Goal: Check status

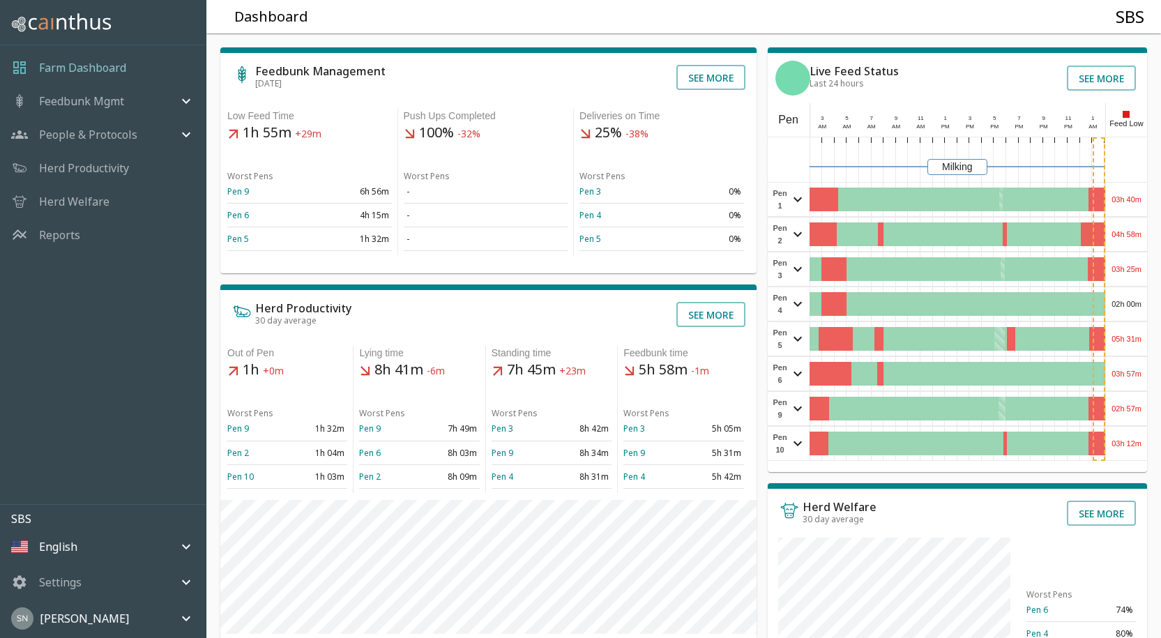
click at [1129, 197] on div "03h 40m" at bounding box center [1126, 199] width 41 height 33
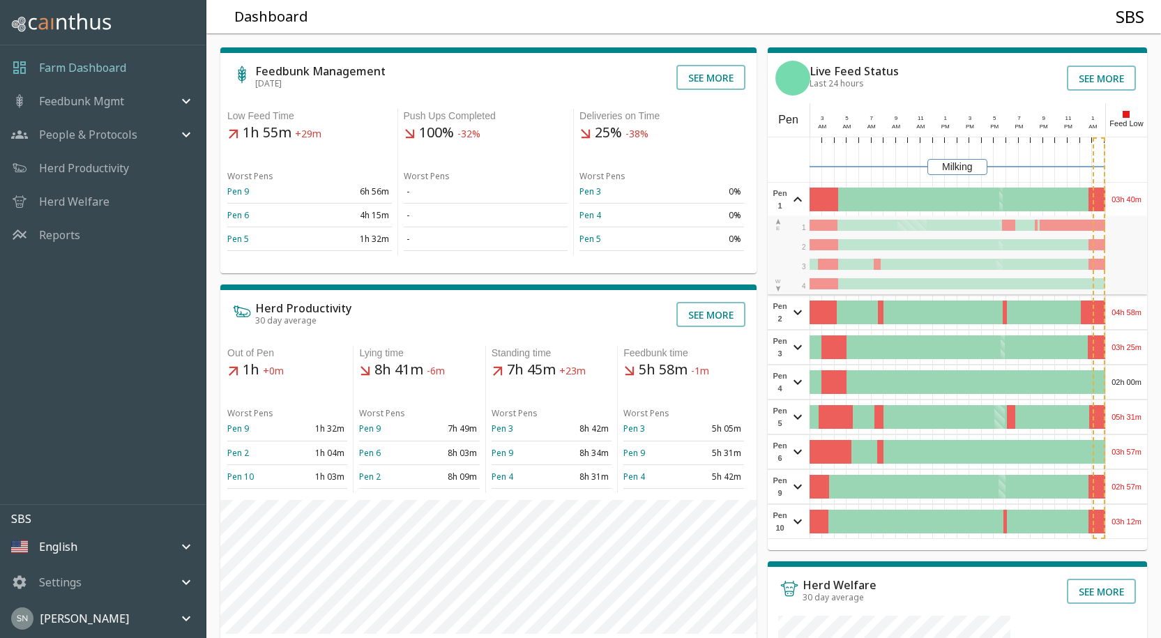
click at [1130, 197] on div "03h 40m" at bounding box center [1126, 199] width 41 height 33
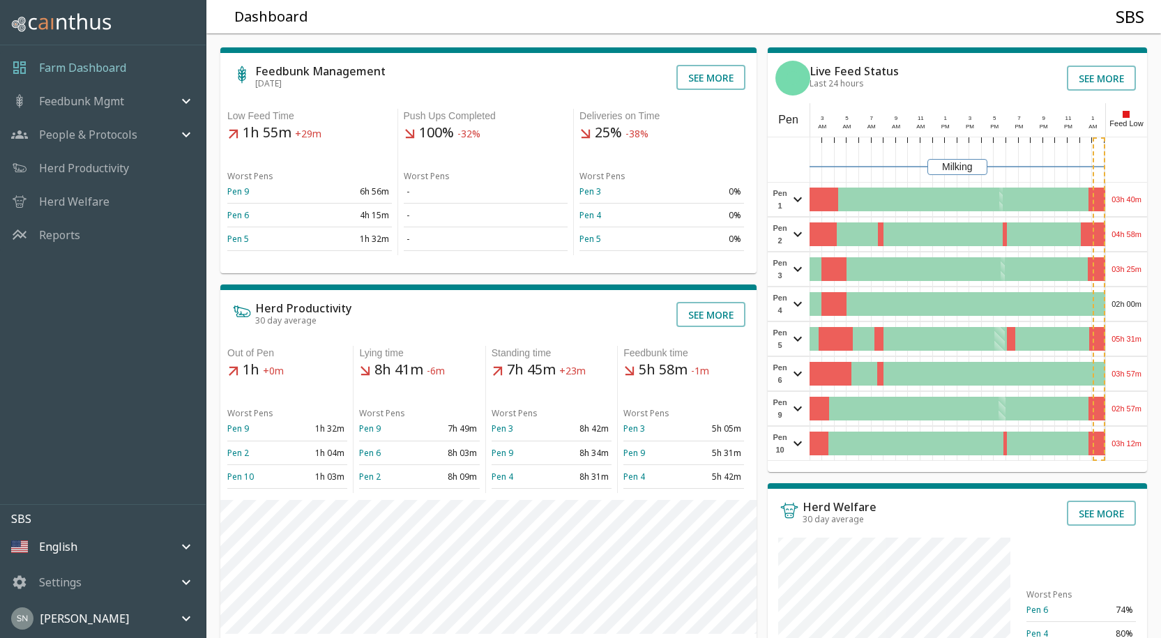
click at [1134, 232] on div "04h 58m" at bounding box center [1126, 234] width 41 height 33
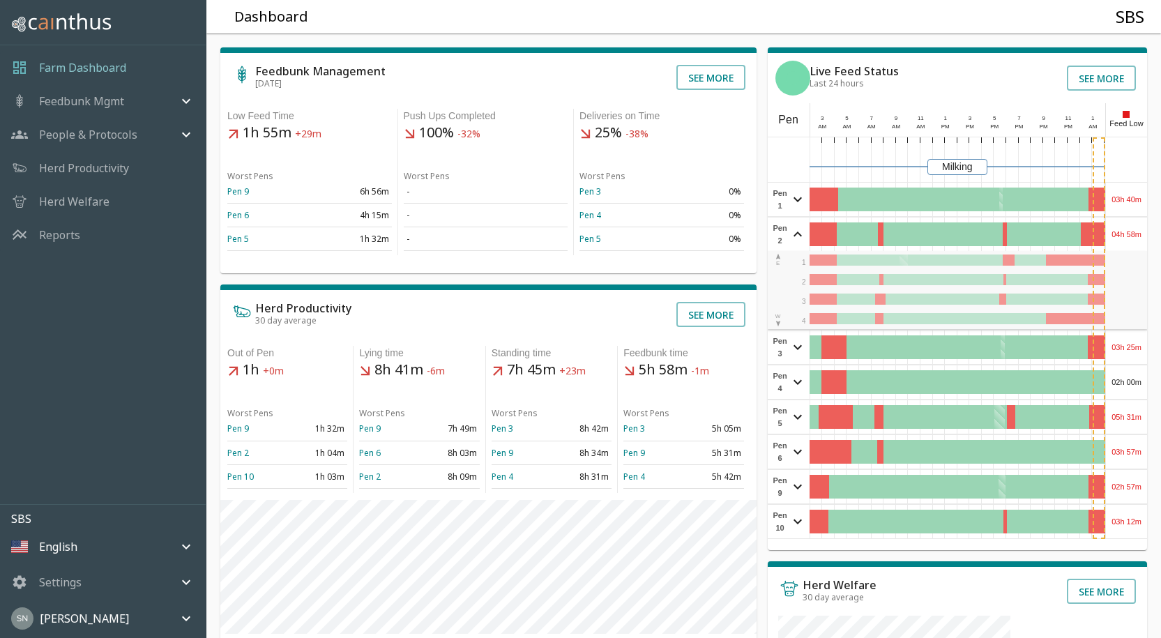
click at [1135, 232] on div "04h 58m" at bounding box center [1126, 234] width 41 height 33
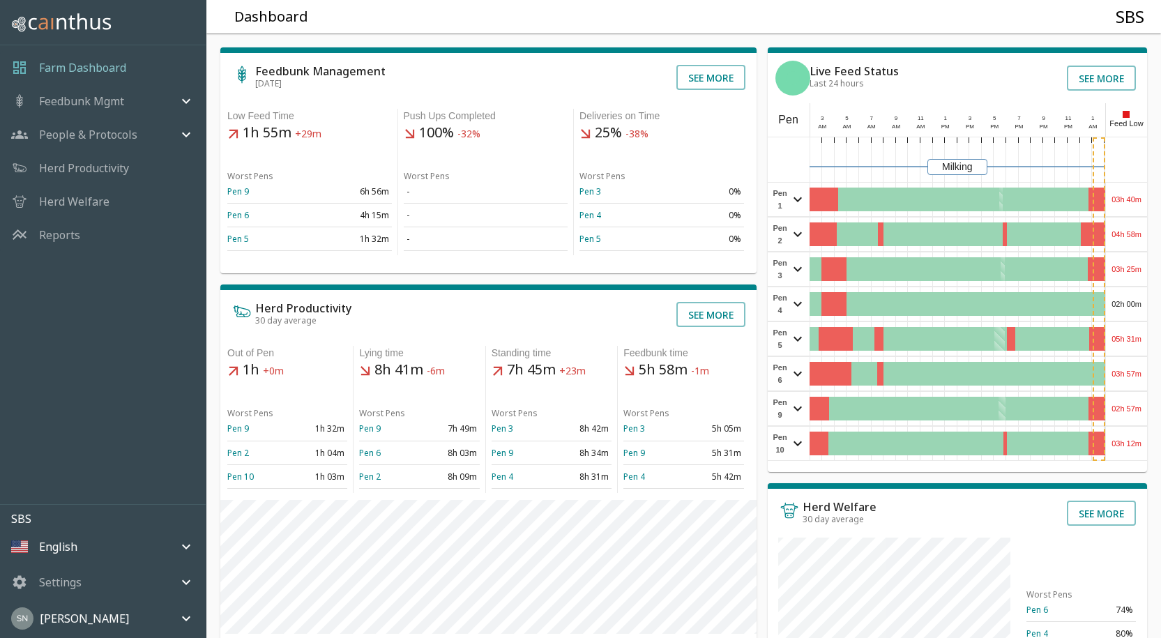
click at [1132, 269] on div "03h 25m" at bounding box center [1126, 269] width 41 height 33
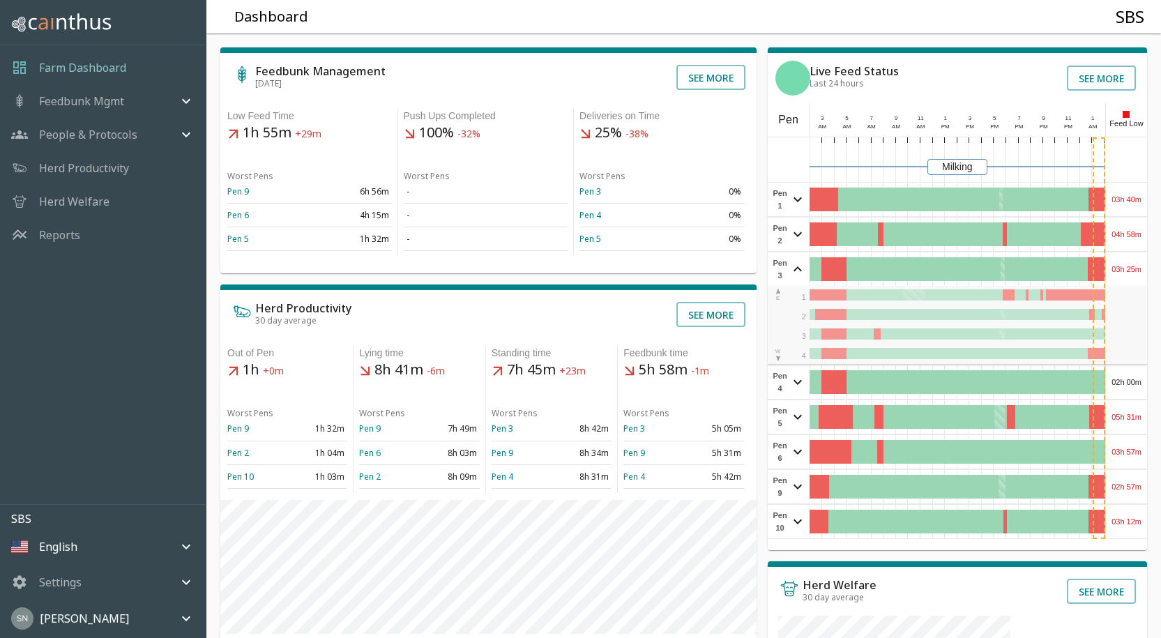
click at [1132, 267] on div "03h 25m" at bounding box center [1126, 269] width 41 height 33
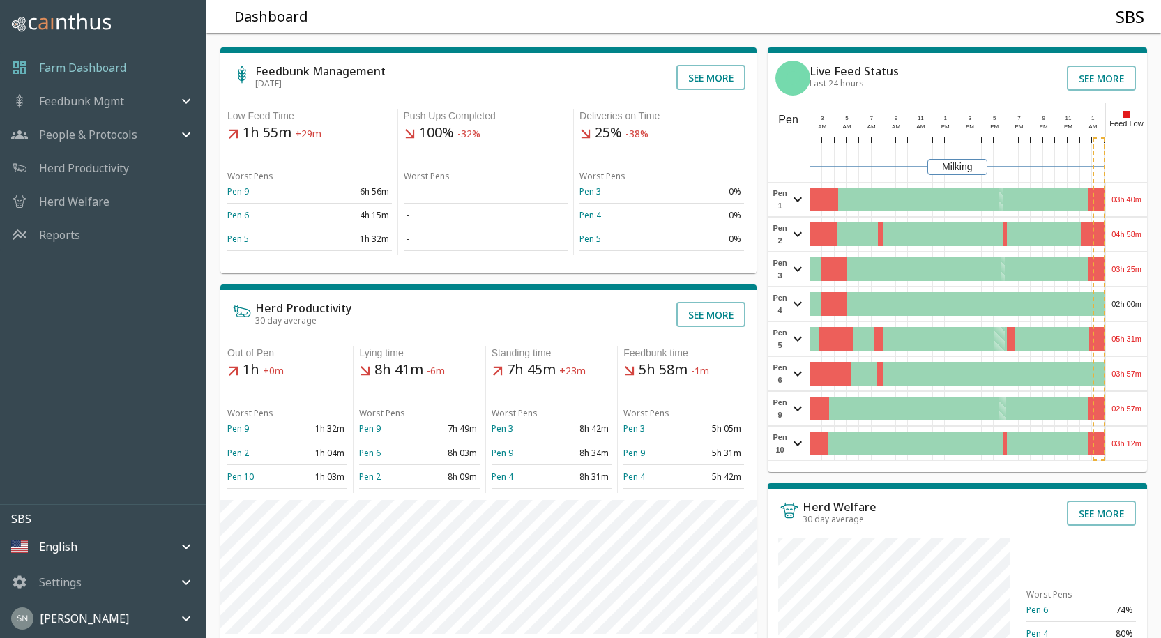
click at [1138, 304] on div "02h 00m" at bounding box center [1126, 303] width 41 height 33
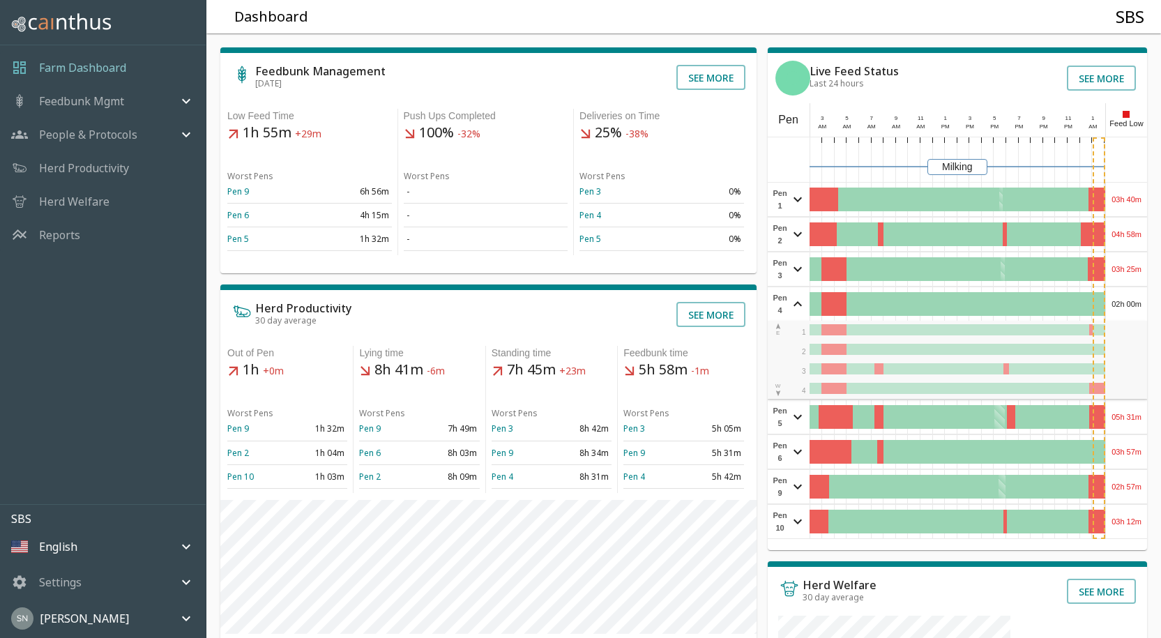
click at [1138, 303] on div "02h 00m" at bounding box center [1126, 303] width 41 height 33
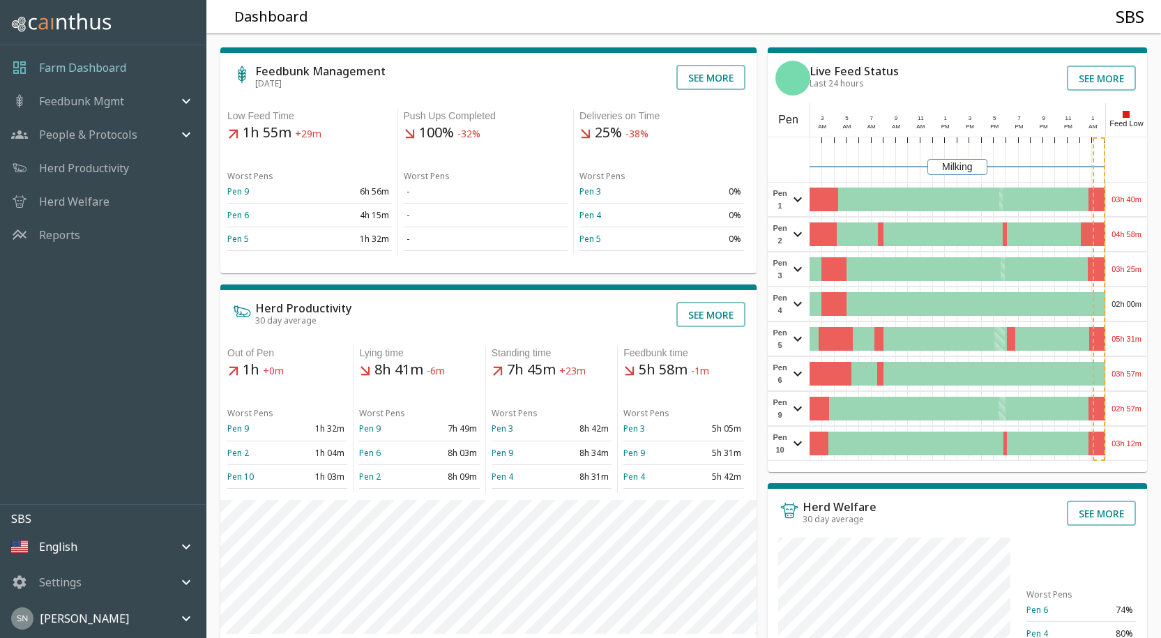
click at [1138, 343] on div "05h 31m" at bounding box center [1126, 338] width 41 height 33
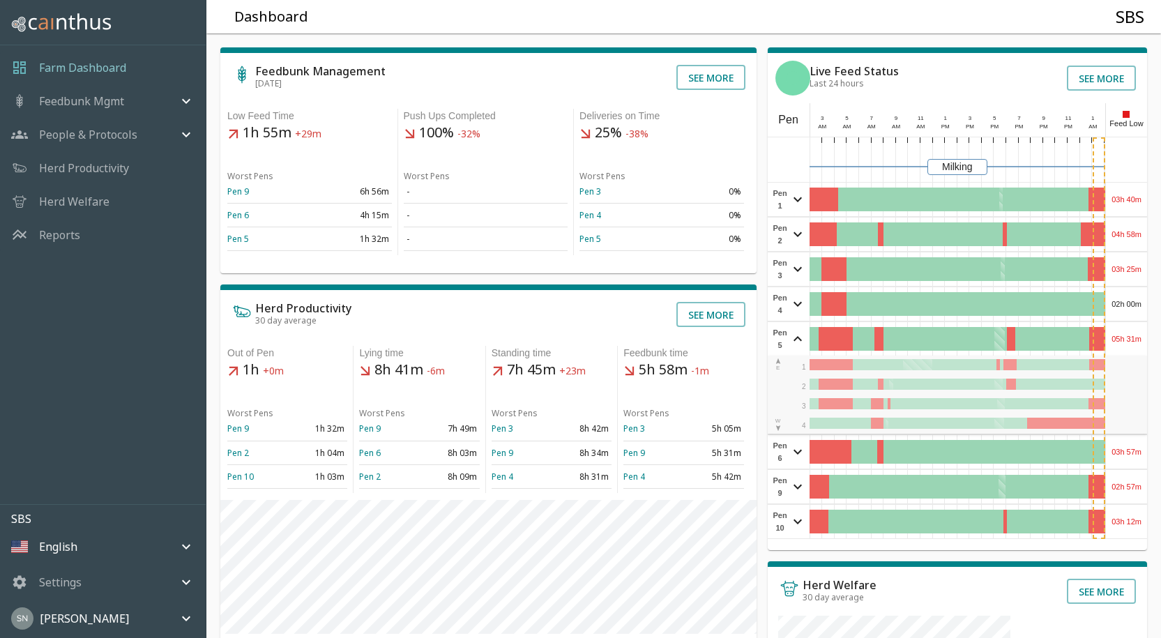
click at [1137, 343] on div "05h 31m" at bounding box center [1126, 338] width 41 height 33
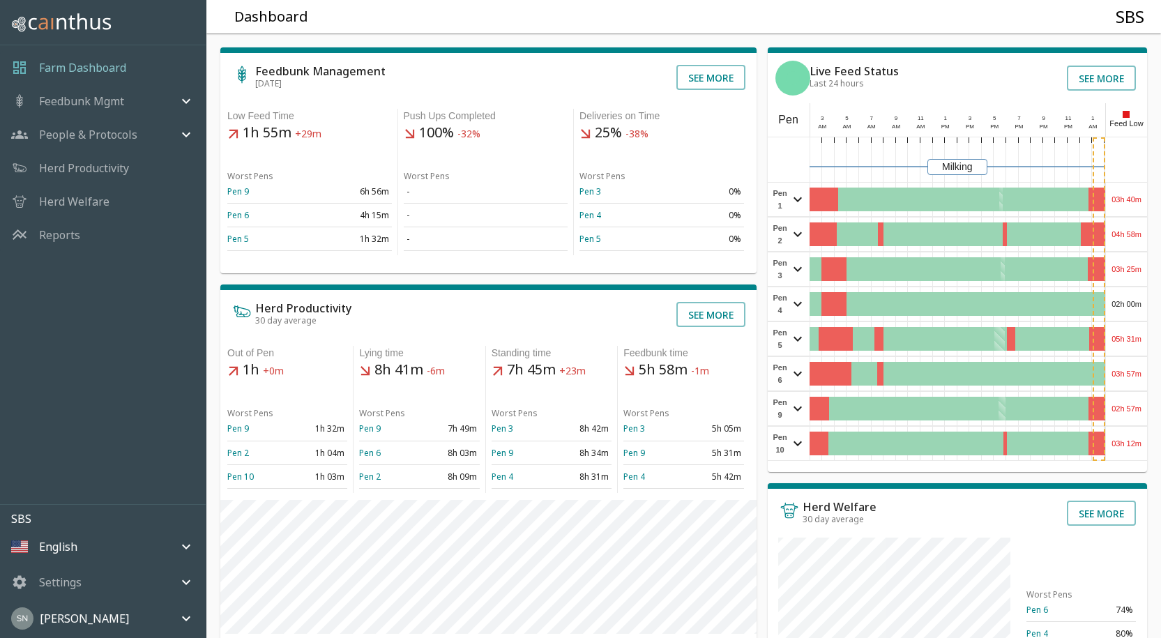
click at [1127, 372] on div "03h 57m" at bounding box center [1126, 373] width 41 height 33
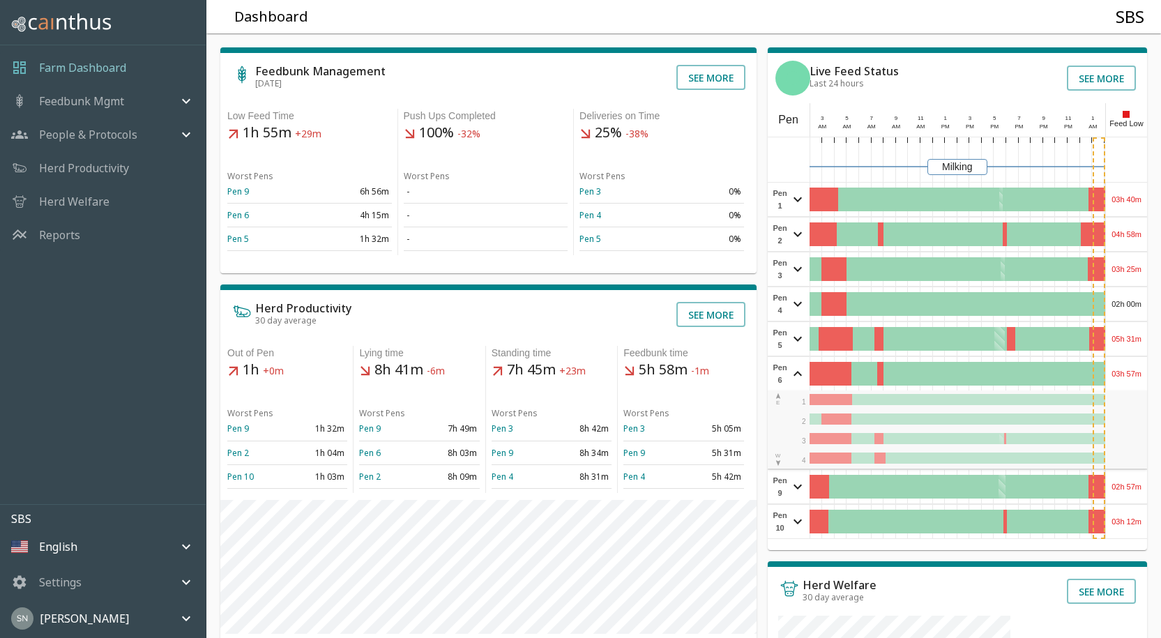
click at [1127, 370] on div "03h 57m" at bounding box center [1126, 373] width 41 height 33
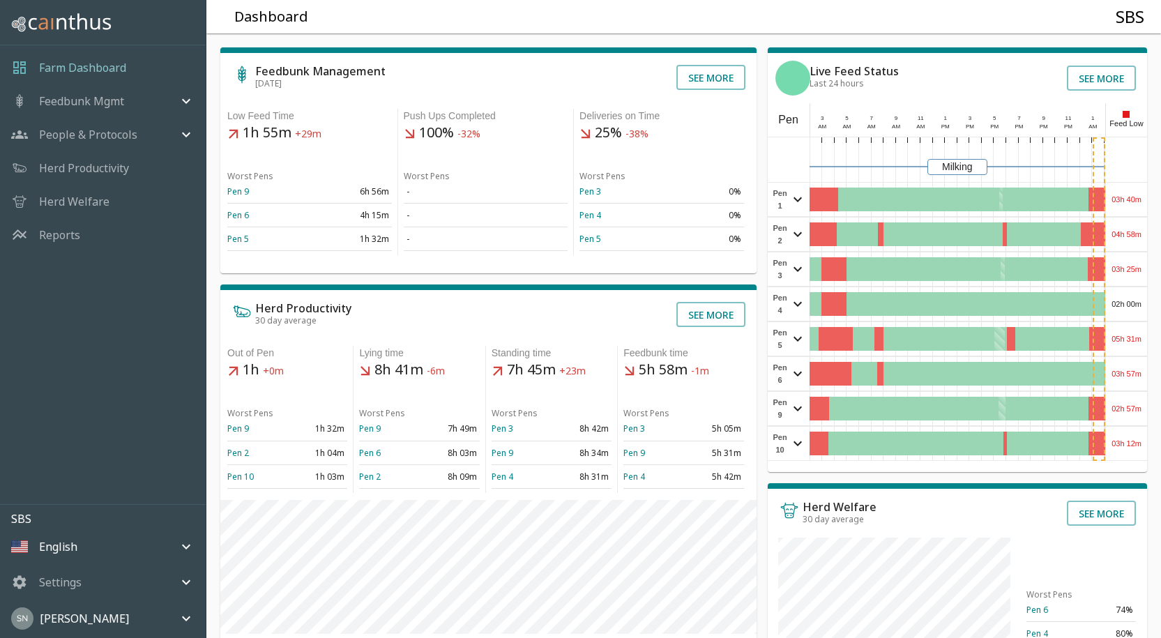
click at [1129, 408] on div "02h 57m" at bounding box center [1126, 408] width 41 height 33
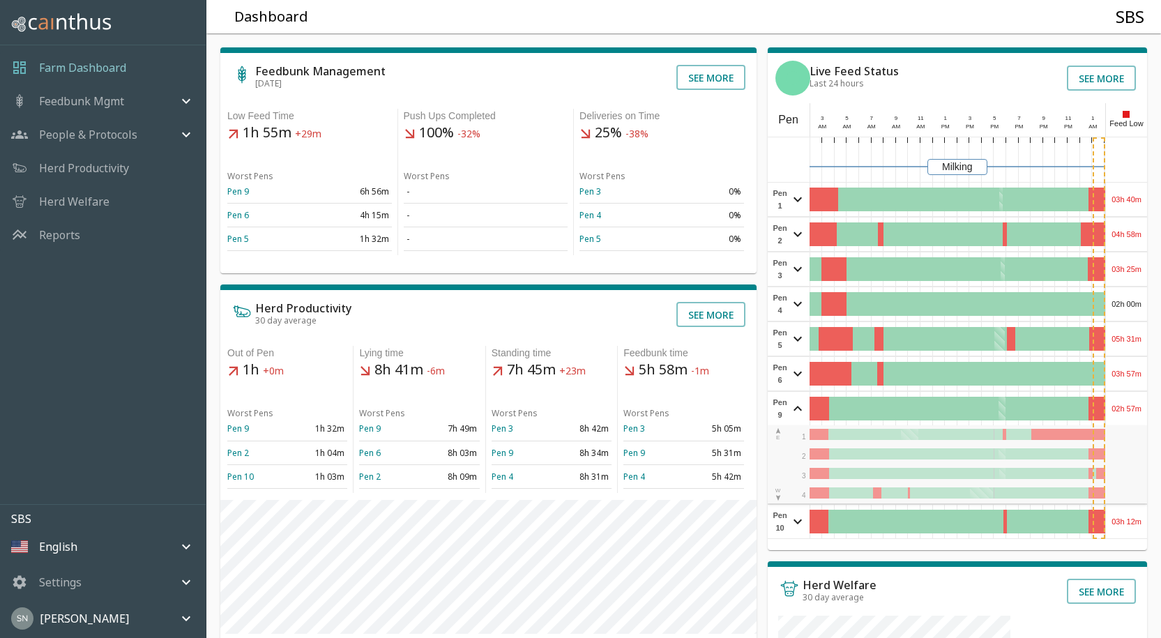
click at [1130, 407] on div "02h 57m" at bounding box center [1126, 408] width 41 height 33
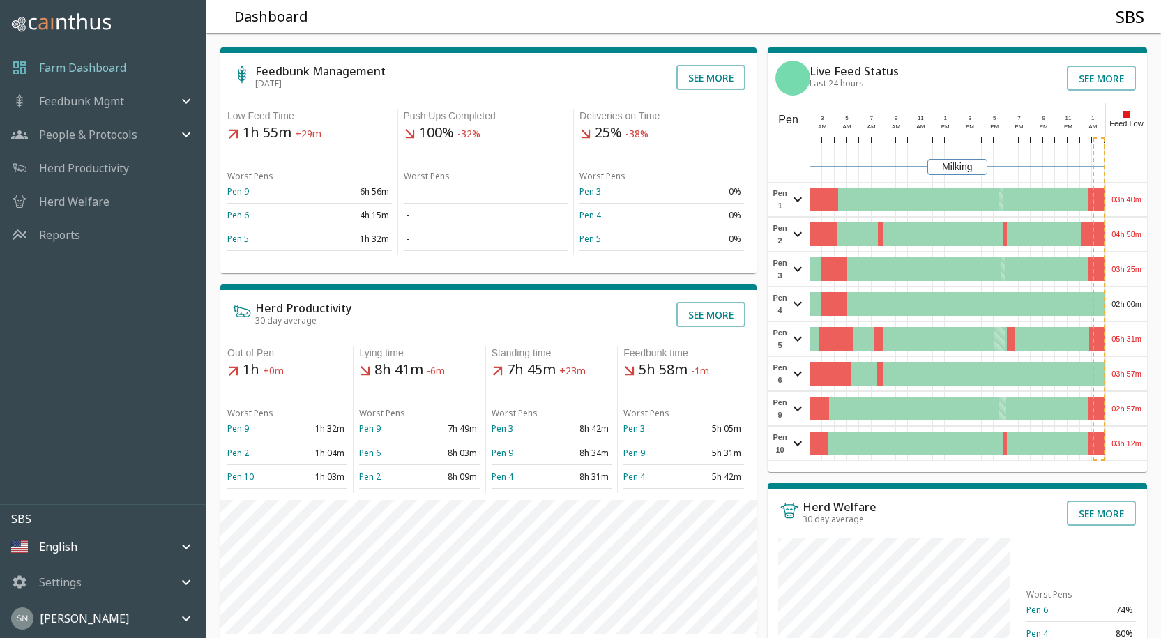
click at [1127, 437] on div "03h 12m" at bounding box center [1126, 443] width 41 height 33
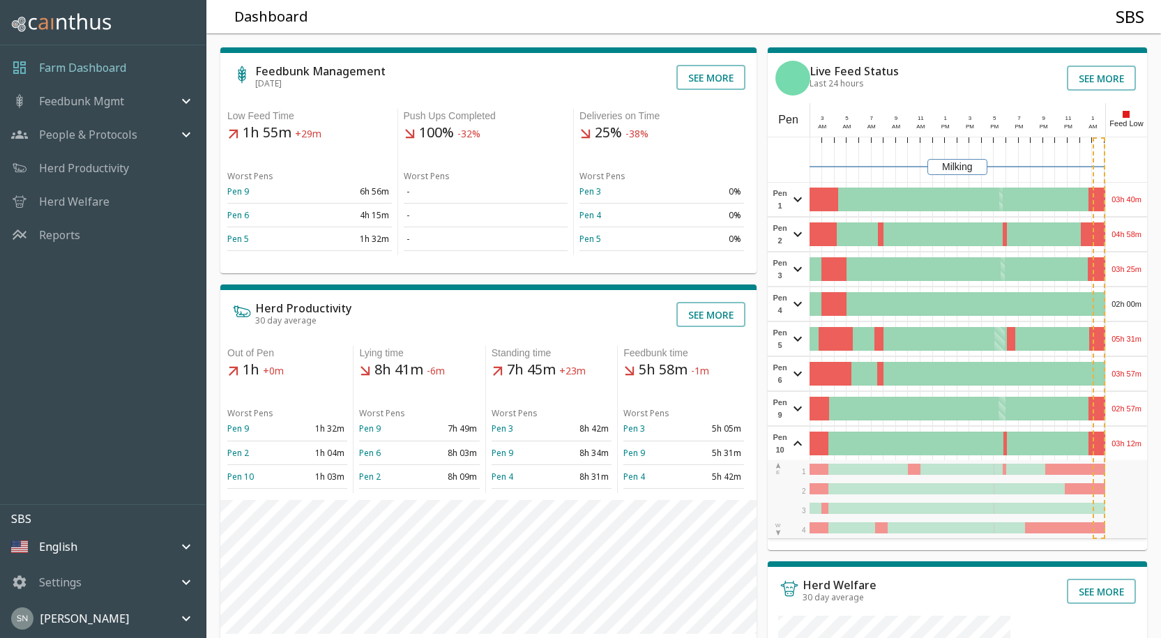
click at [1128, 433] on div "03h 12m" at bounding box center [1126, 443] width 41 height 33
